Goal: Task Accomplishment & Management: Manage account settings

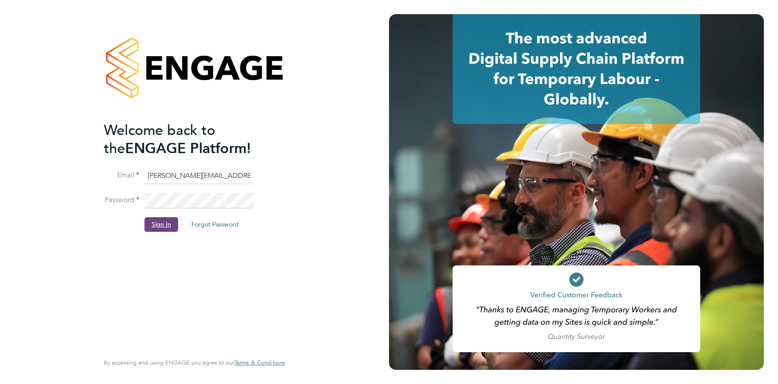
click at [167, 229] on button "Sign In" at bounding box center [162, 224] width 34 height 14
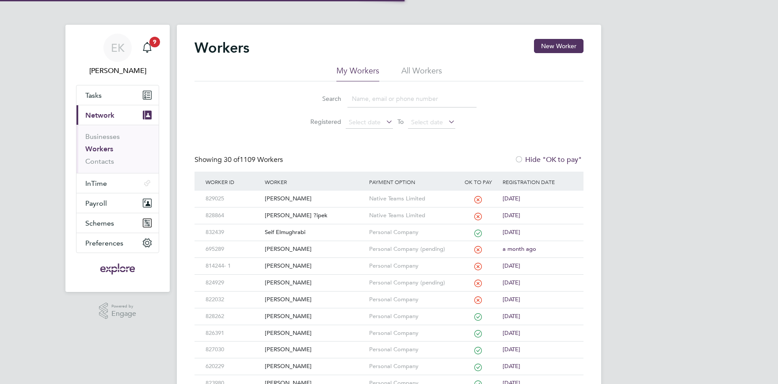
click at [397, 95] on input at bounding box center [411, 98] width 129 height 17
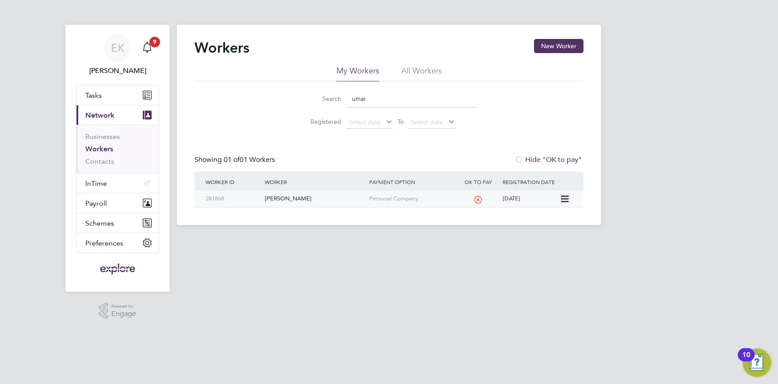
click at [265, 200] on div "[PERSON_NAME]" at bounding box center [315, 199] width 104 height 16
click at [395, 98] on input "umar" at bounding box center [411, 98] width 129 height 17
drag, startPoint x: 405, startPoint y: 95, endPoint x: 227, endPoint y: 96, distance: 178.1
click at [347, 100] on input "umar" at bounding box center [411, 98] width 129 height 17
type input "sitepu"
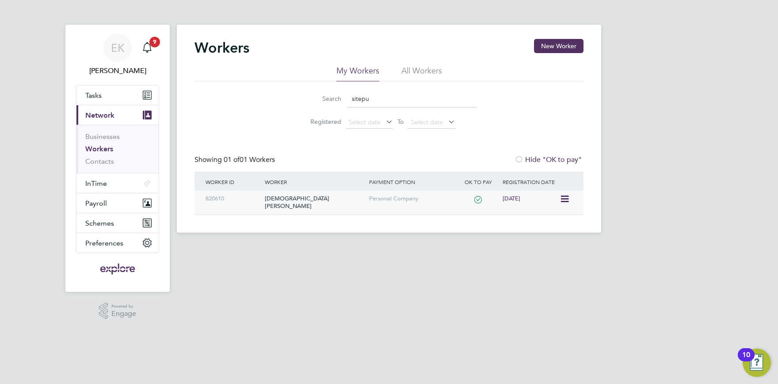
click at [295, 203] on div "[DEMOGRAPHIC_DATA][PERSON_NAME]" at bounding box center [315, 203] width 104 height 24
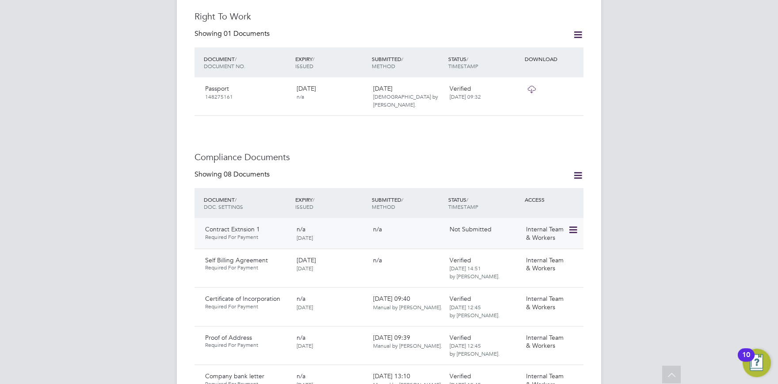
scroll to position [389, 0]
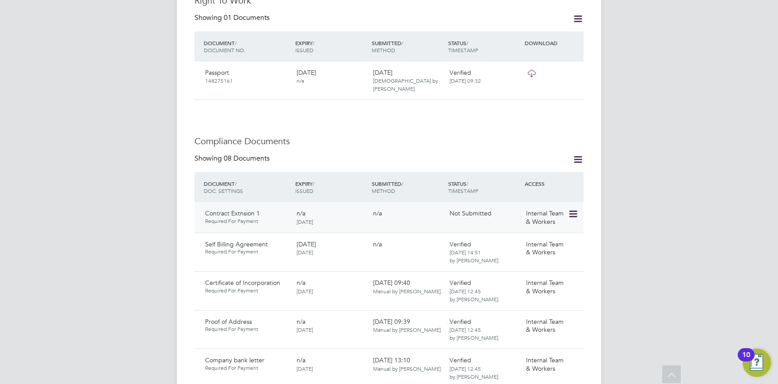
click at [574, 209] on icon at bounding box center [572, 214] width 9 height 11
click at [518, 259] on li "Delete Document" at bounding box center [533, 258] width 88 height 12
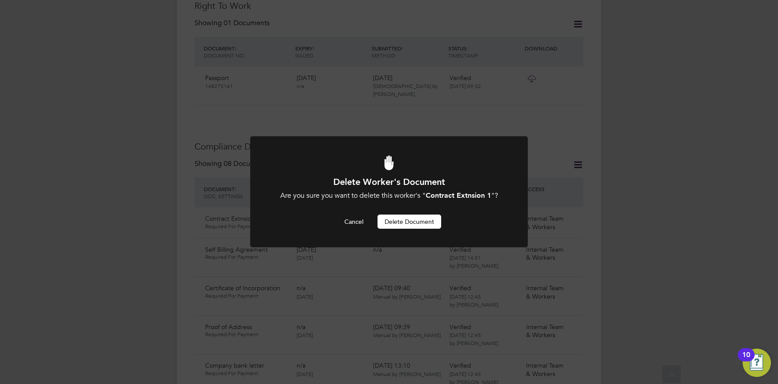
scroll to position [0, 0]
click at [397, 226] on button "Delete Document" at bounding box center [410, 221] width 64 height 14
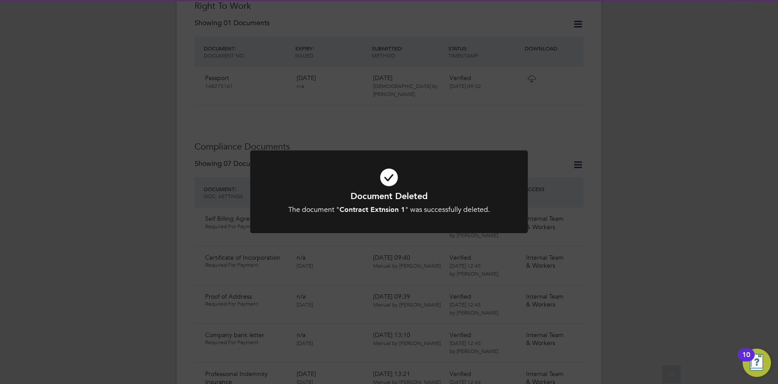
click at [406, 232] on div at bounding box center [389, 191] width 278 height 83
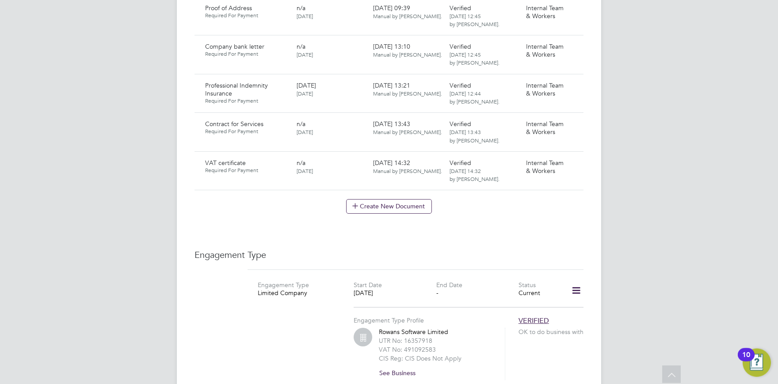
scroll to position [773, 0]
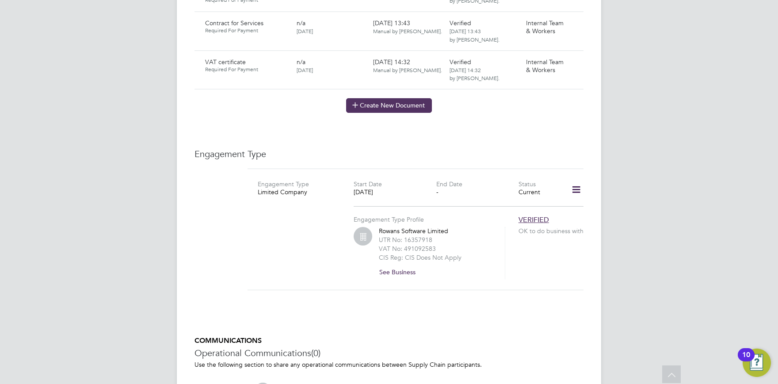
click at [381, 98] on button "Create New Document" at bounding box center [389, 105] width 86 height 14
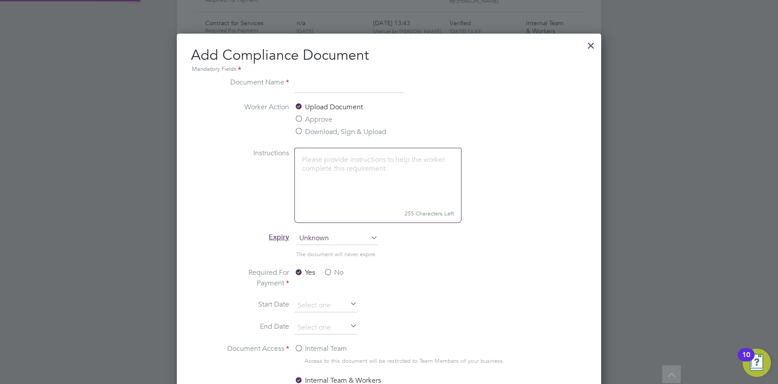
scroll to position [463, 425]
type input "Contract Extension 1 - new"
click at [309, 137] on div "Upload Document Approve Download, Sign & Upload" at bounding box center [360, 120] width 133 height 37
click at [311, 134] on label "Download, Sign & Upload" at bounding box center [340, 131] width 92 height 11
click at [0, 0] on input "Download, Sign & Upload" at bounding box center [0, 0] width 0 height 0
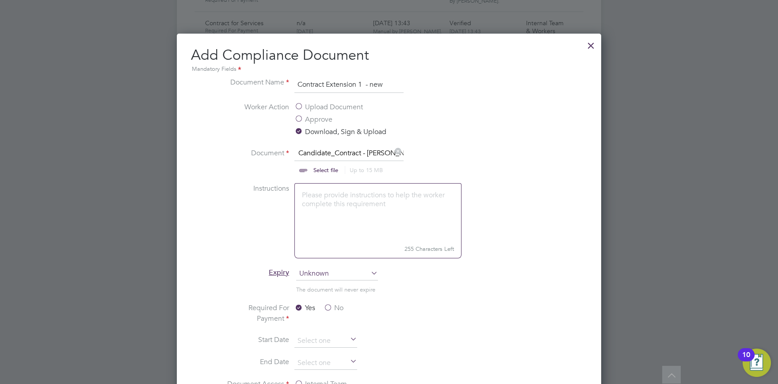
scroll to position [921, 0]
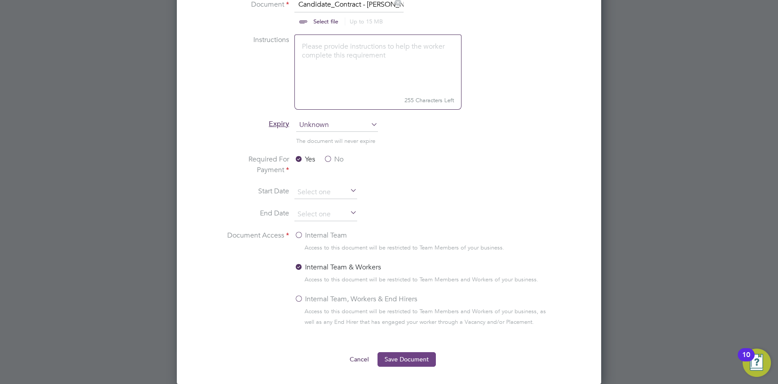
click at [406, 360] on button "Save Document" at bounding box center [407, 359] width 58 height 14
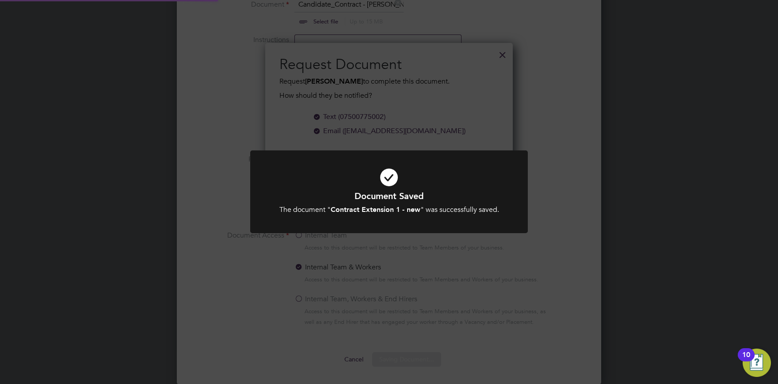
click at [416, 321] on div "Document Saved The document " Contract Extension 1 - new " was successfully sav…" at bounding box center [389, 192] width 778 height 384
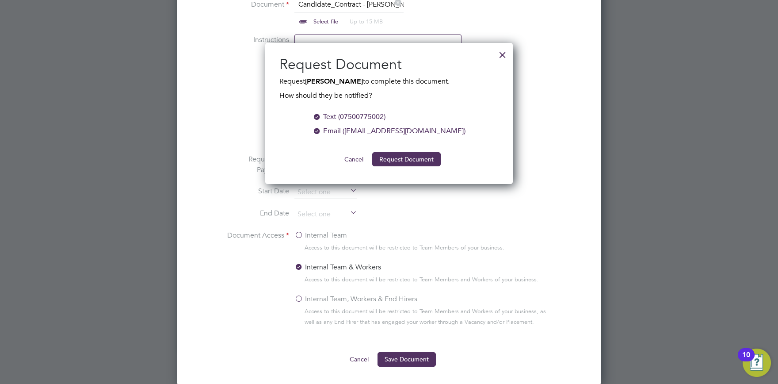
click at [389, 151] on ng-form "Text (07500775002) Email (jawadumar@gmail.com) Cancel Request Document" at bounding box center [388, 138] width 219 height 55
click at [393, 155] on button "Request Document" at bounding box center [406, 159] width 69 height 14
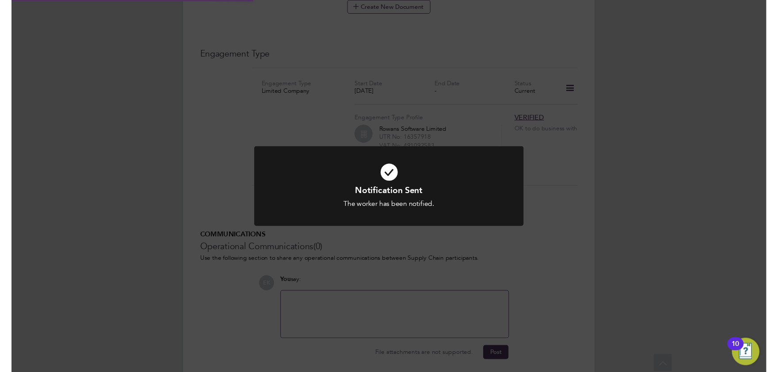
scroll to position [906, 0]
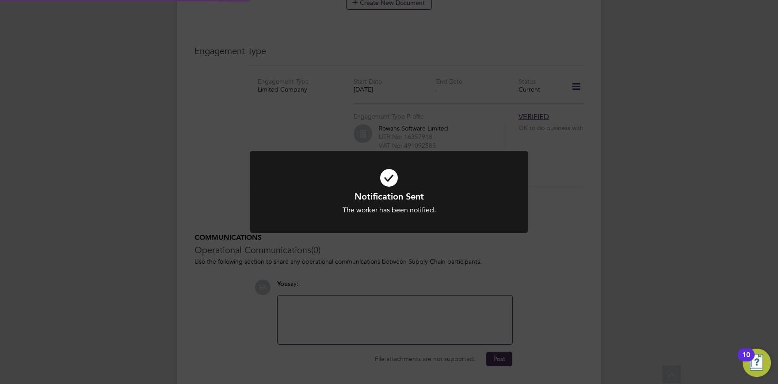
drag, startPoint x: 364, startPoint y: 259, endPoint x: 362, endPoint y: 264, distance: 5.2
click at [362, 262] on div "Notification Sent The worker has been notified. Cancel Okay" at bounding box center [389, 192] width 778 height 384
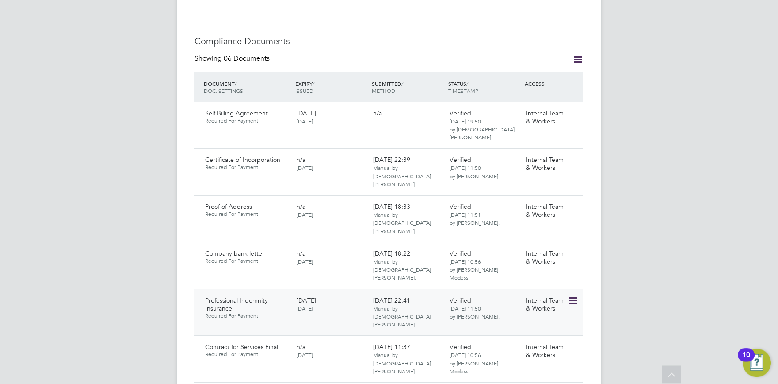
scroll to position [535, 0]
click at [575, 342] on icon at bounding box center [572, 347] width 9 height 11
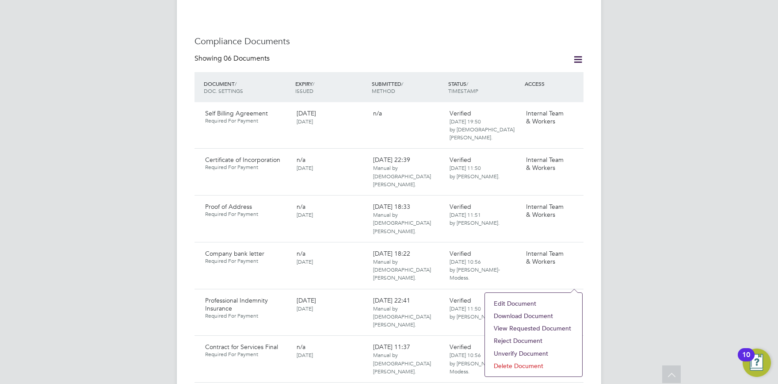
click at [524, 317] on li "Download Document" at bounding box center [533, 315] width 88 height 12
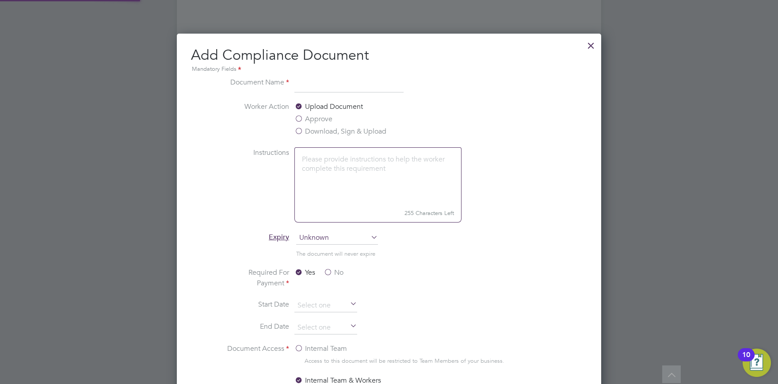
scroll to position [463, 425]
click at [332, 116] on label "Approve" at bounding box center [313, 119] width 38 height 11
click at [0, 0] on input "Approve" at bounding box center [0, 0] width 0 height 0
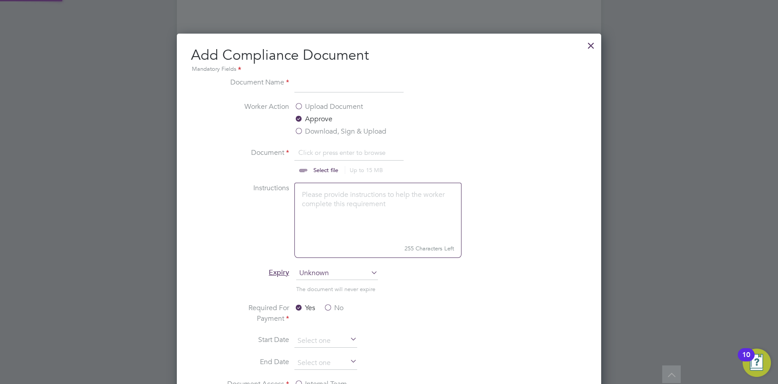
scroll to position [13, 110]
click at [327, 90] on input at bounding box center [348, 85] width 109 height 16
click at [314, 84] on input at bounding box center [348, 85] width 109 height 16
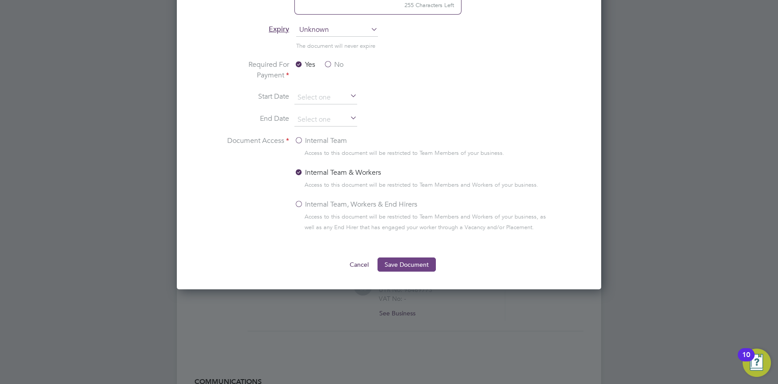
type input "Countersigned contract"
click at [402, 263] on button "Save Document" at bounding box center [407, 264] width 58 height 14
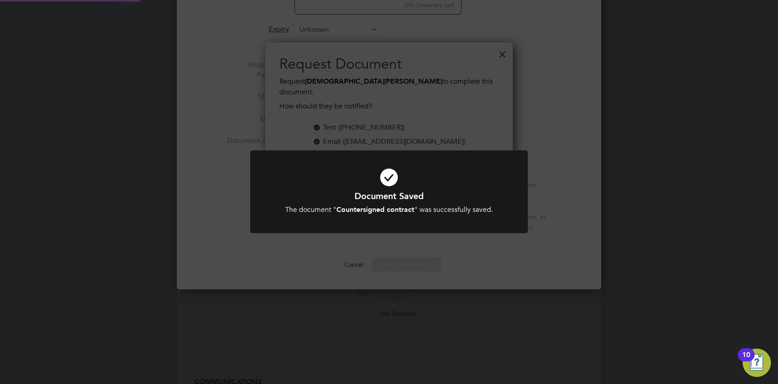
scroll to position [141, 248]
click at [411, 264] on div "Document Saved The document " Countersigned contract " was successfully saved. …" at bounding box center [389, 192] width 778 height 384
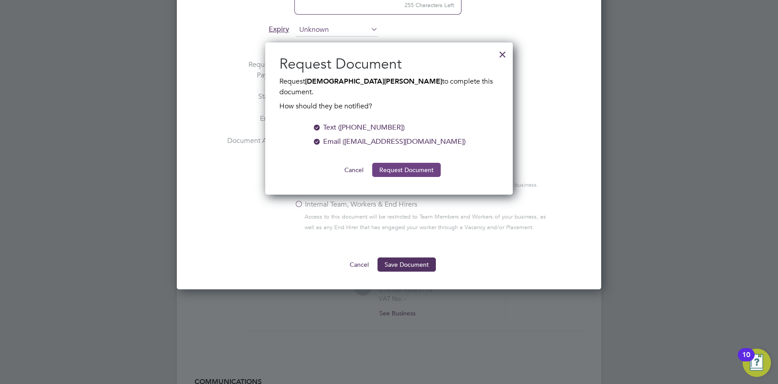
click at [409, 163] on button "Request Document" at bounding box center [406, 170] width 69 height 14
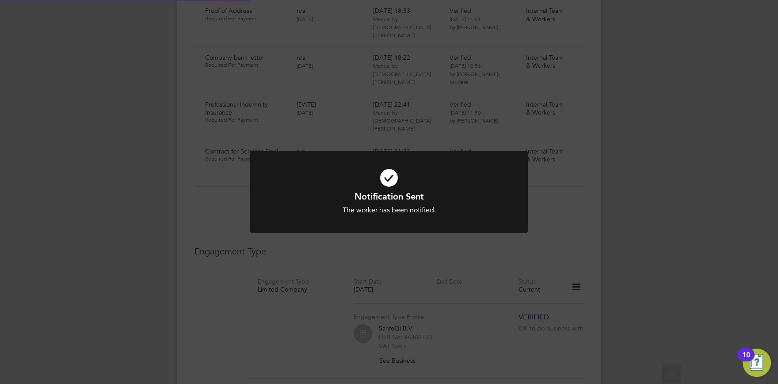
scroll to position [778, 0]
click at [400, 253] on div "Notification Sent The worker has been notified. Cancel Okay" at bounding box center [389, 192] width 778 height 384
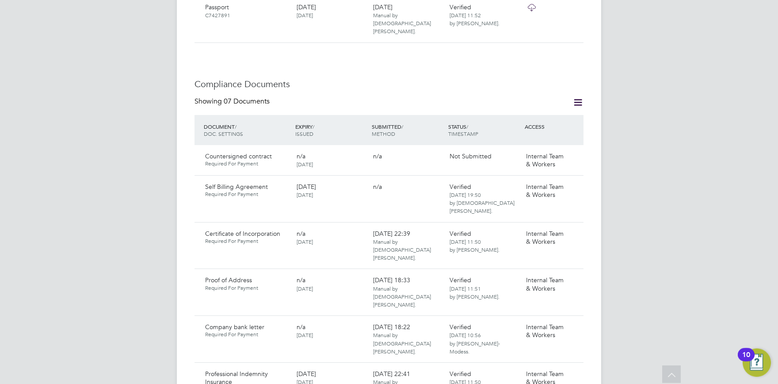
scroll to position [438, 0]
